Goal: Navigation & Orientation: Find specific page/section

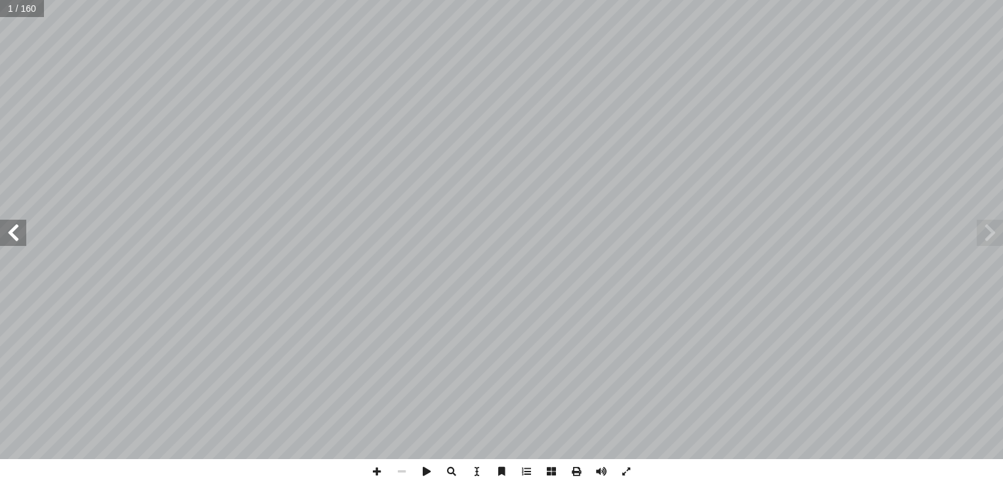
click at [16, 224] on span at bounding box center [13, 233] width 26 height 26
click at [370, 419] on span at bounding box center [376, 471] width 25 height 25
click at [375, 419] on span at bounding box center [376, 471] width 25 height 25
click at [364, 419] on span at bounding box center [376, 471] width 25 height 25
click at [379, 419] on span at bounding box center [376, 471] width 25 height 25
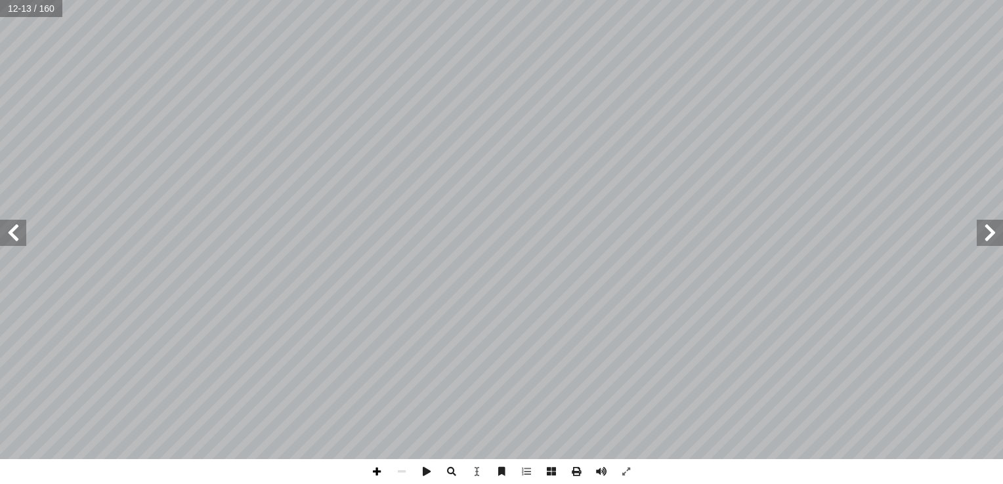
click at [372, 419] on span at bounding box center [376, 471] width 25 height 25
click at [376, 419] on span at bounding box center [376, 471] width 25 height 25
click at [564, 334] on div "٨ ُ ة َ راء ِ ق ْ ال ِ ض ْ ر أ ال� ُ ب َ ه َ ذ : أ ا َ ر ْ ق َ ن ِ ت َ كان َ ، …" at bounding box center [501, 242] width 1003 height 484
drag, startPoint x: 673, startPoint y: 477, endPoint x: 696, endPoint y: 484, distance: 23.3
click at [696, 419] on div "٨ ُ ة َ راء ِ ق ْ ال ِ ض ْ ر أ ال� ُ ب َ ه َ ذ : أ ا َ ر ْ ق َ ن ِ ت َ كان َ ، …" at bounding box center [501, 242] width 1003 height 484
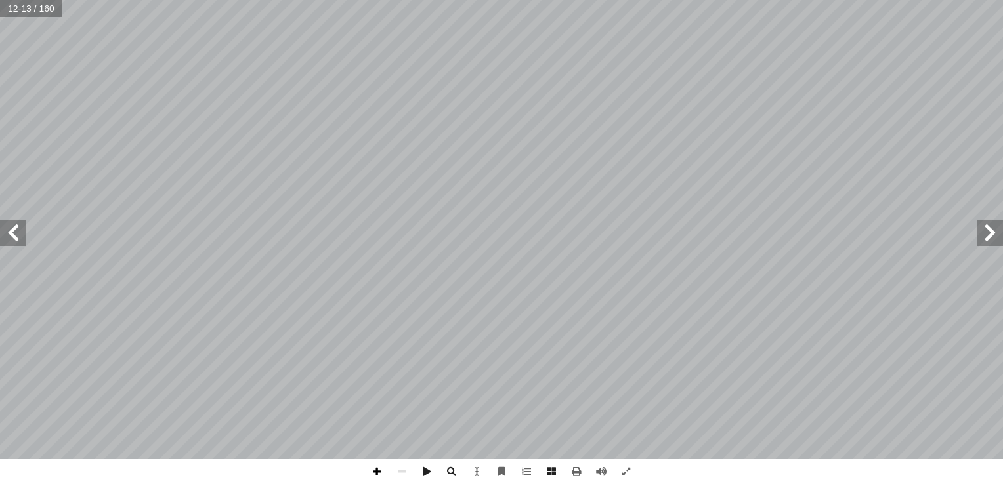
drag, startPoint x: 384, startPoint y: 474, endPoint x: 375, endPoint y: 474, distance: 8.5
click at [379, 419] on span at bounding box center [376, 471] width 25 height 25
click at [373, 419] on span at bounding box center [376, 471] width 25 height 25
click at [11, 226] on span at bounding box center [13, 233] width 26 height 26
click at [375, 419] on span at bounding box center [376, 471] width 25 height 25
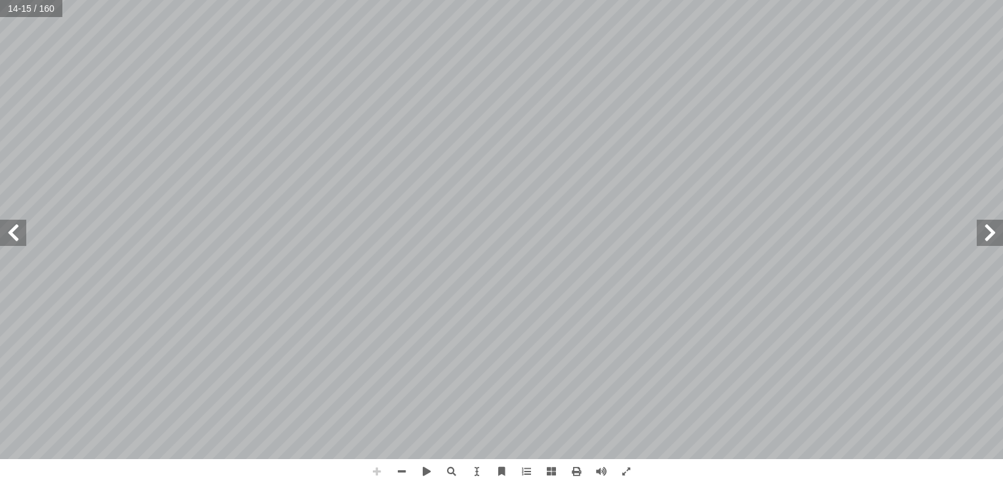
click at [374, 419] on span at bounding box center [376, 471] width 25 height 25
click at [397, 419] on span at bounding box center [401, 471] width 25 height 25
click at [985, 236] on span at bounding box center [990, 233] width 26 height 26
click at [368, 465] on span at bounding box center [376, 471] width 25 height 25
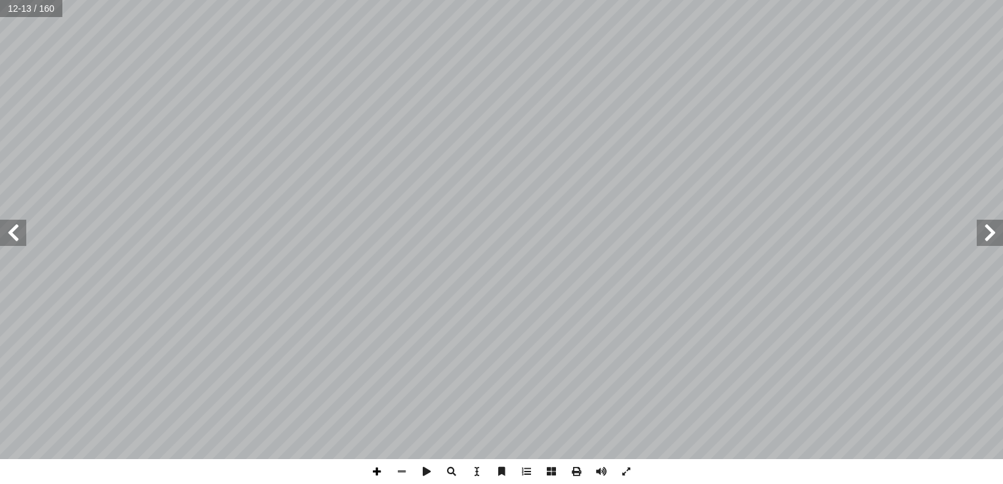
click at [370, 468] on span at bounding box center [376, 471] width 25 height 25
click at [381, 466] on span at bounding box center [376, 471] width 25 height 25
click at [377, 472] on span at bounding box center [376, 471] width 25 height 25
click at [0, 87] on html "الصفحة الرئيسية الصف الأول الصف الثاني الصف الثالث الصف الرابع الصف الخامس الصف…" at bounding box center [501, 43] width 1003 height 87
click at [427, 467] on span at bounding box center [426, 471] width 25 height 25
